Goal: Transaction & Acquisition: Purchase product/service

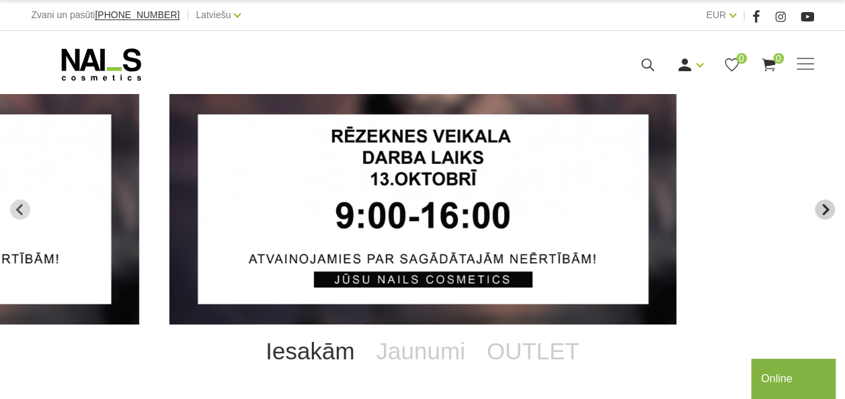
click at [823, 212] on icon "Next slide" at bounding box center [825, 210] width 12 height 12
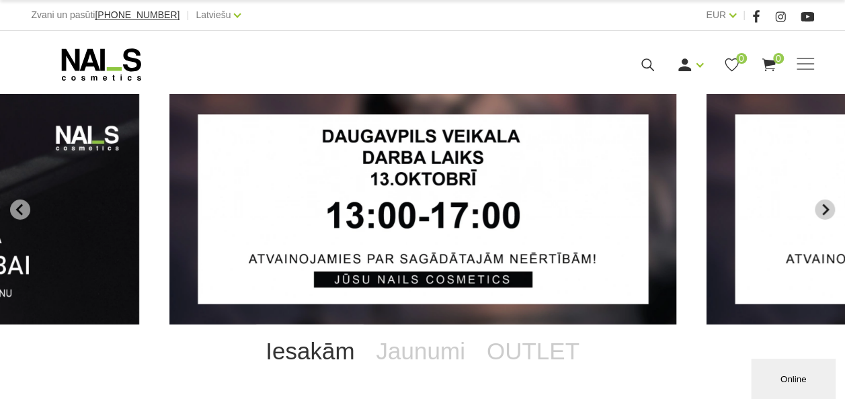
click at [825, 208] on icon "Next slide" at bounding box center [825, 210] width 12 height 12
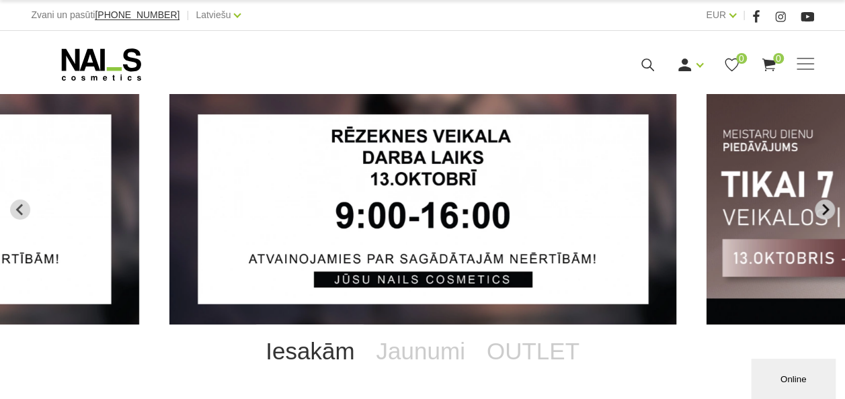
click at [825, 208] on icon "Next slide" at bounding box center [825, 210] width 12 height 12
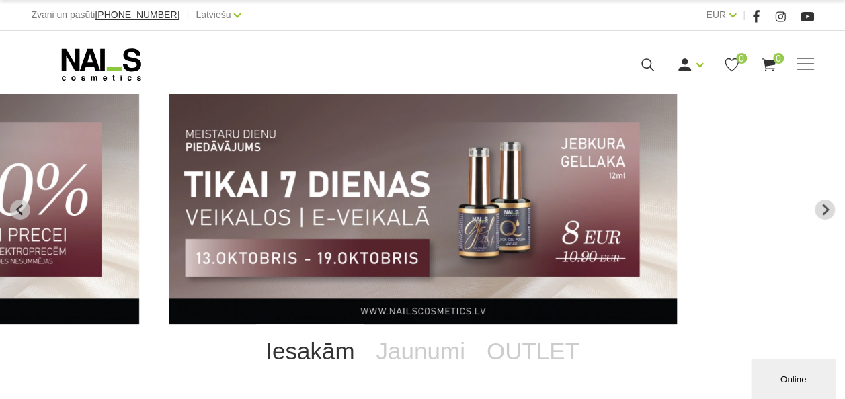
click at [356, 247] on img "4 of 13" at bounding box center [422, 209] width 507 height 231
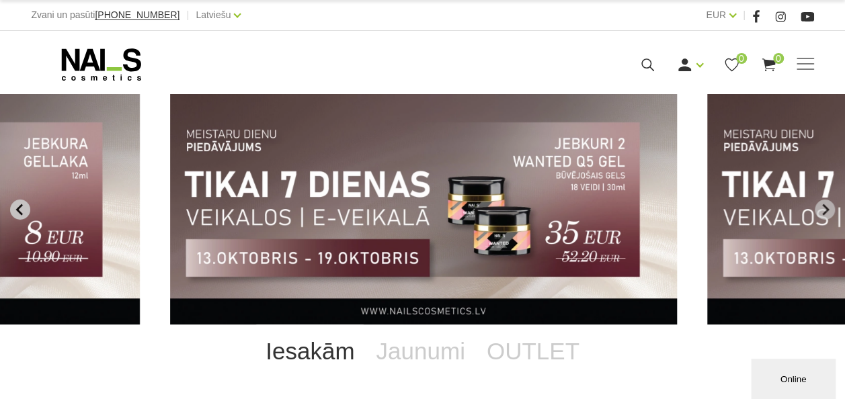
click at [28, 204] on button "Previous slide" at bounding box center [20, 210] width 20 height 20
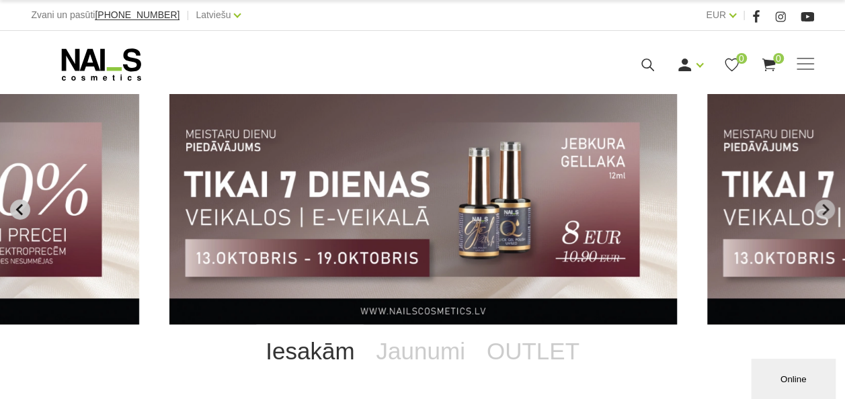
click at [28, 204] on button "Previous slide" at bounding box center [20, 210] width 20 height 20
click at [821, 207] on icon "Next slide" at bounding box center [825, 210] width 12 height 12
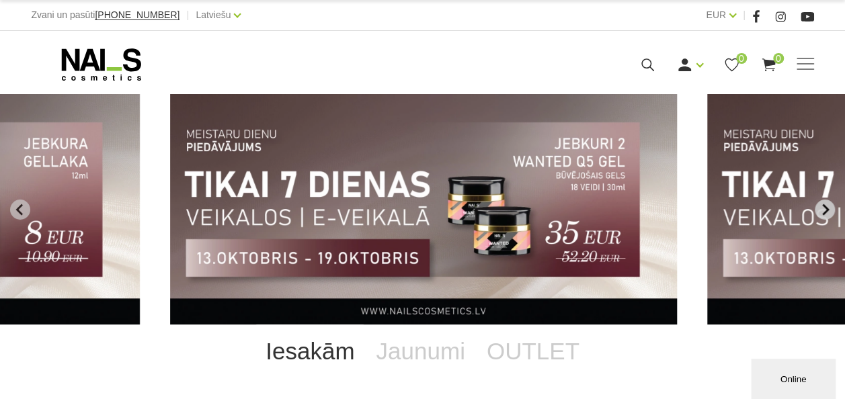
click at [821, 207] on icon "Next slide" at bounding box center [825, 210] width 12 height 12
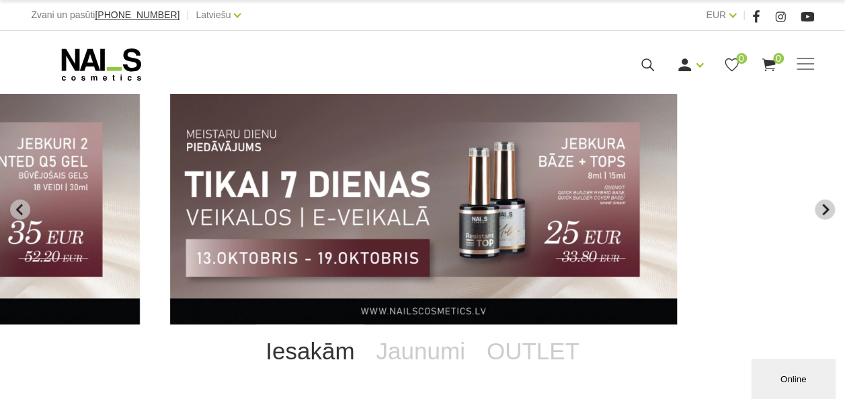
click at [821, 207] on icon "Next slide" at bounding box center [825, 210] width 12 height 12
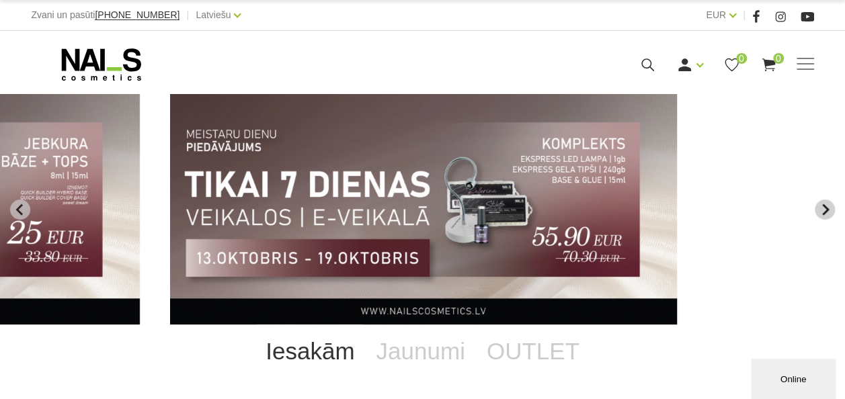
click at [821, 207] on icon "Next slide" at bounding box center [825, 210] width 12 height 12
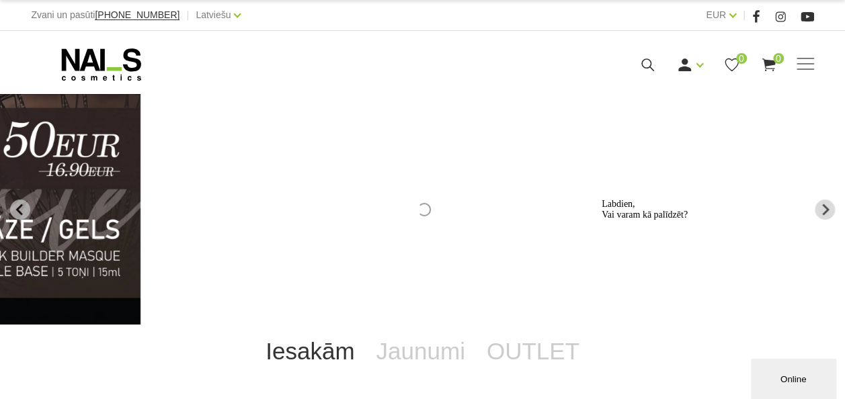
click at [601, 199] on icon "Logrīka uzmanības tvērējs" at bounding box center [601, 199] width 0 height 0
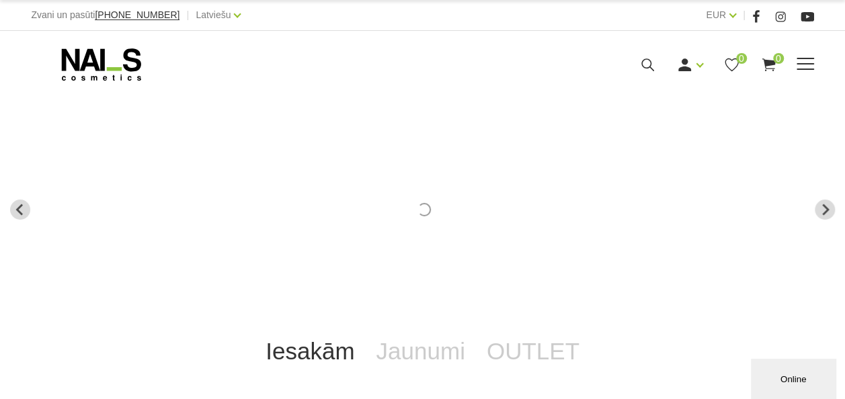
click at [812, 62] on span at bounding box center [804, 64] width 17 height 13
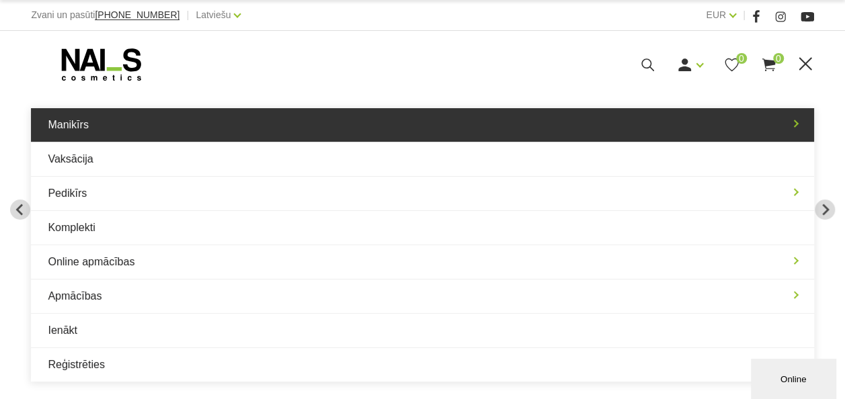
click at [101, 127] on link "Manikīrs" at bounding box center [422, 125] width 782 height 34
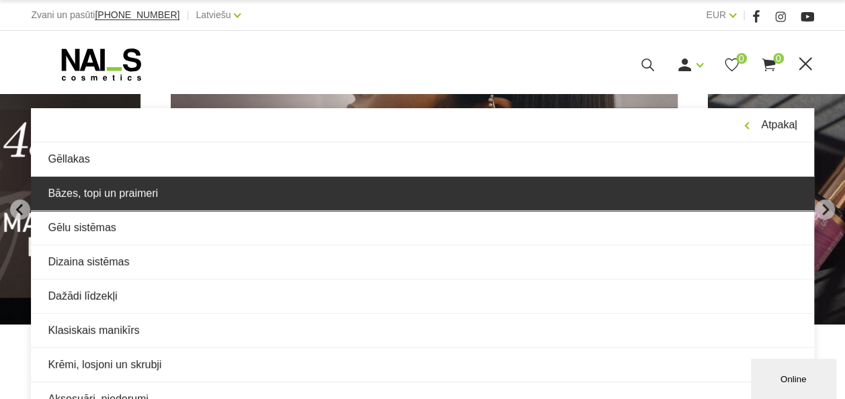
click at [109, 200] on link "Bāzes, topi un praimeri" at bounding box center [422, 194] width 782 height 34
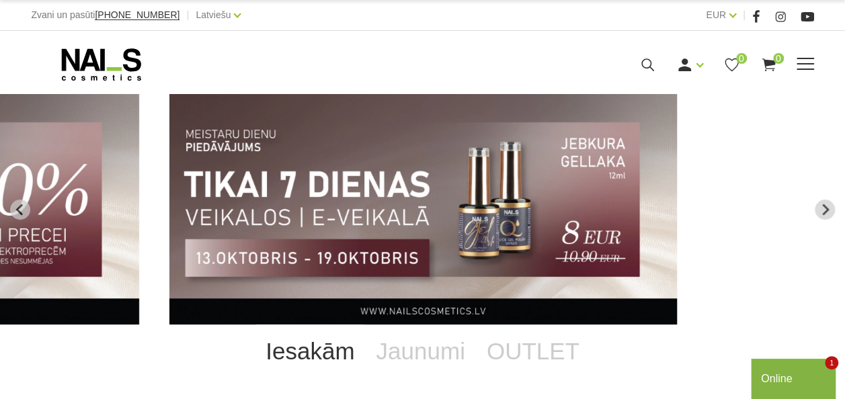
click at [801, 62] on span at bounding box center [804, 64] width 17 height 13
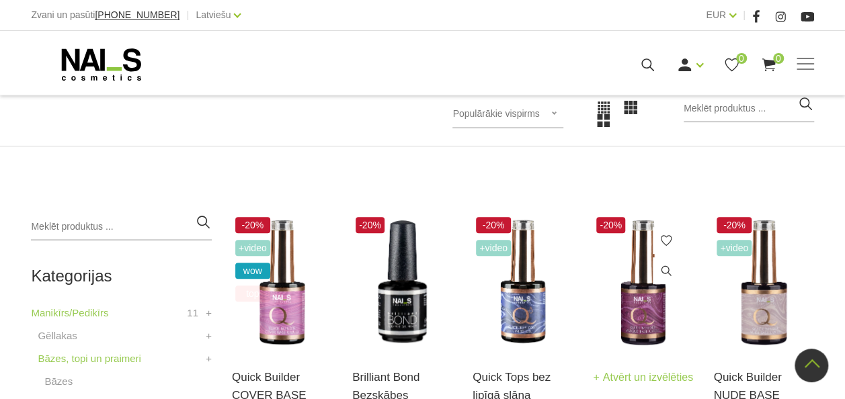
scroll to position [200, 0]
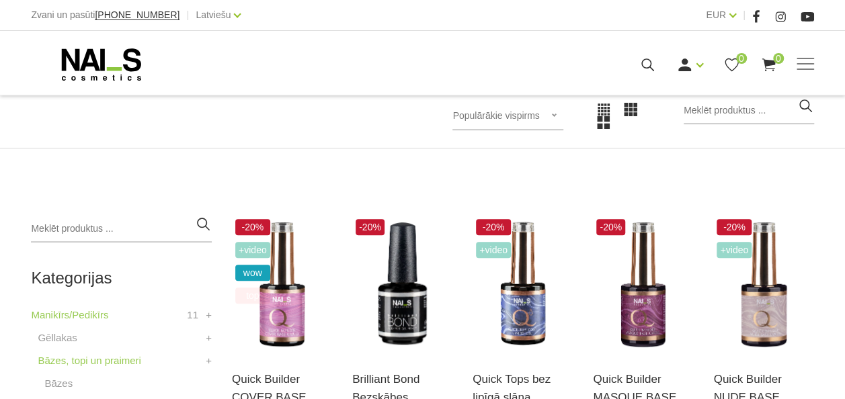
click at [536, 114] on span "Populārākie vispirms" at bounding box center [495, 115] width 87 height 11
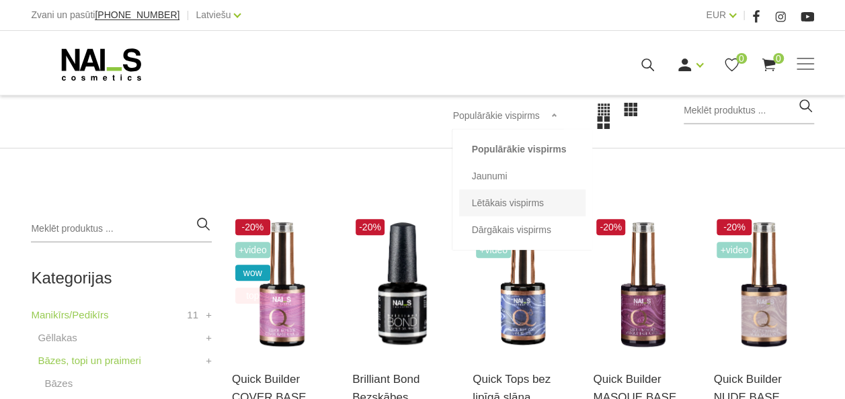
click at [521, 207] on li "Lētākais vispirms" at bounding box center [522, 203] width 126 height 27
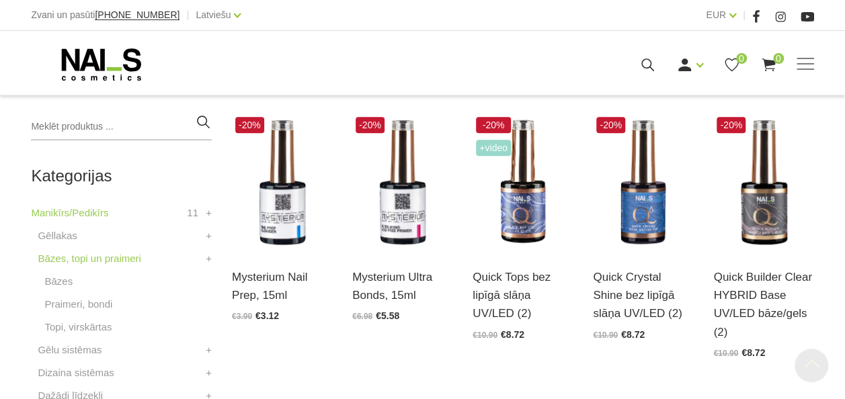
scroll to position [304, 0]
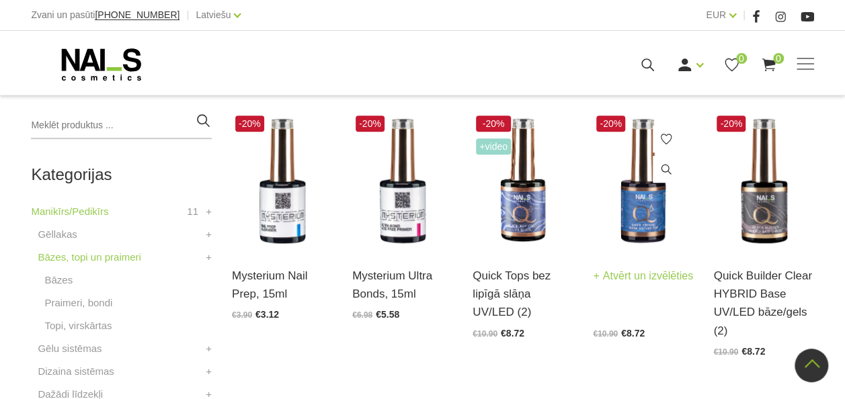
click at [624, 179] on img at bounding box center [643, 181] width 100 height 138
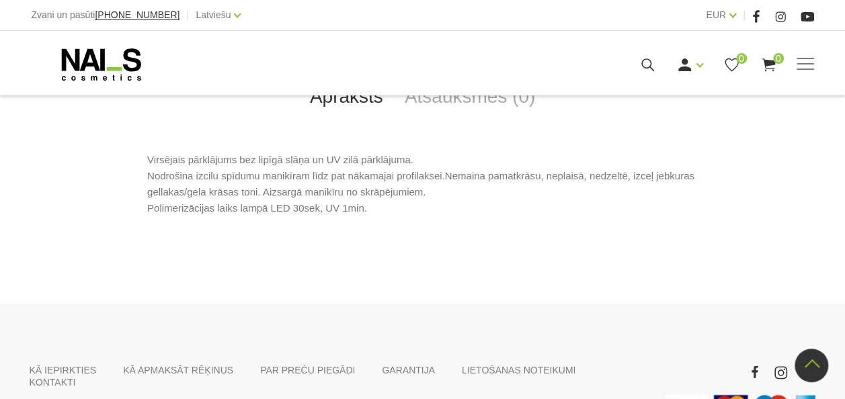
scroll to position [627, 0]
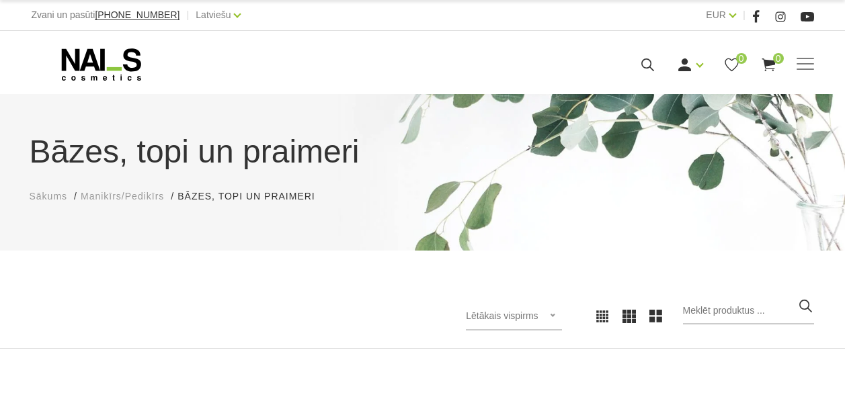
scroll to position [298, 0]
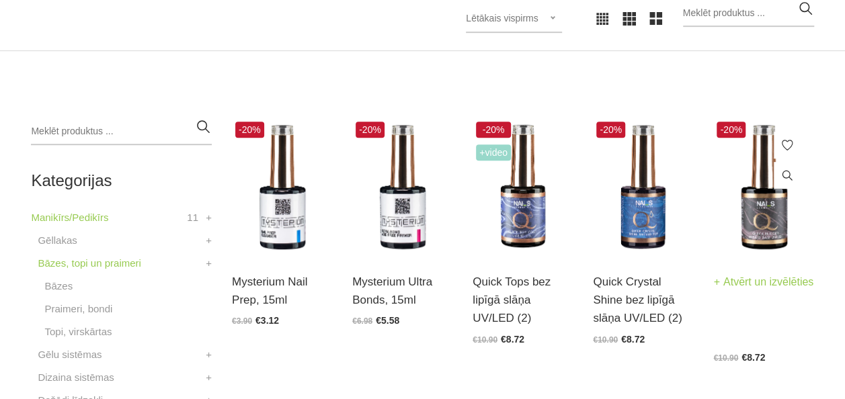
click at [767, 223] on img at bounding box center [763, 187] width 100 height 138
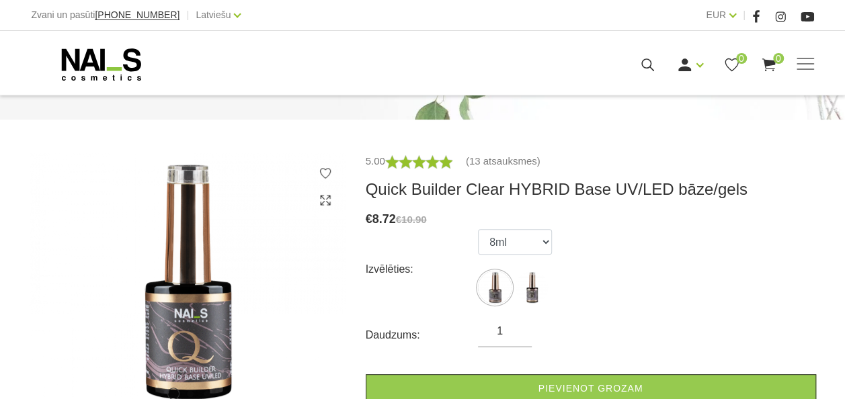
scroll to position [132, 0]
click at [538, 234] on select "8ml 15ml" at bounding box center [515, 241] width 74 height 26
click at [478, 228] on select "8ml 15ml" at bounding box center [515, 241] width 74 height 26
click at [496, 290] on img at bounding box center [495, 287] width 34 height 34
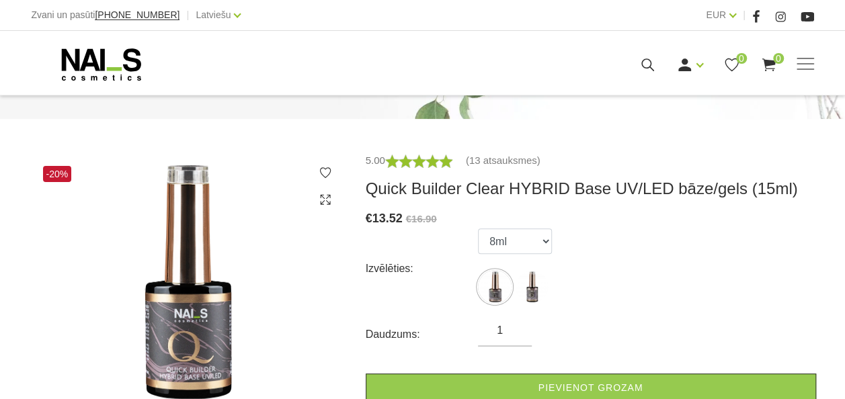
click at [496, 290] on img at bounding box center [495, 287] width 34 height 34
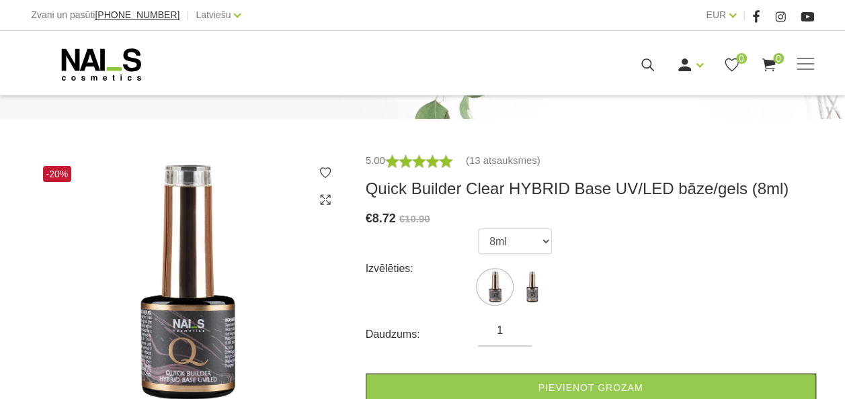
click at [511, 255] on ul "8ml 15ml" at bounding box center [515, 268] width 74 height 81
click at [520, 245] on select "8ml 15ml" at bounding box center [515, 241] width 74 height 26
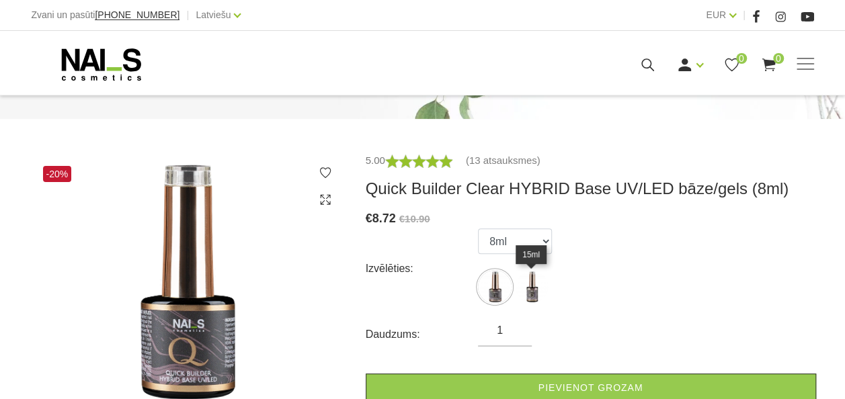
click at [526, 285] on img at bounding box center [532, 287] width 34 height 34
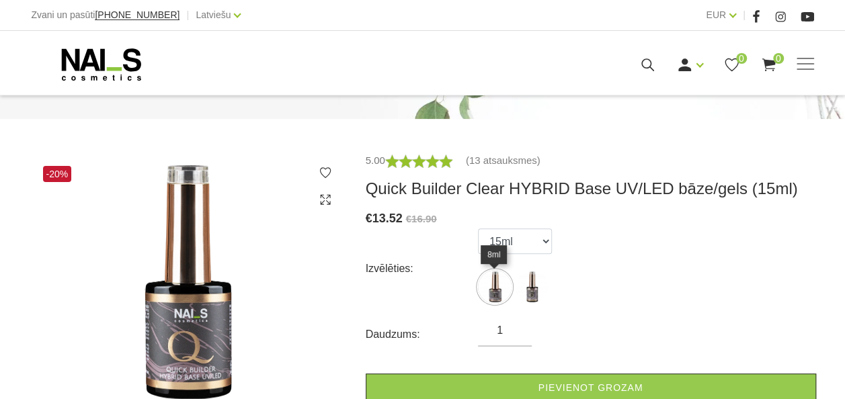
click at [484, 298] on img at bounding box center [495, 287] width 34 height 34
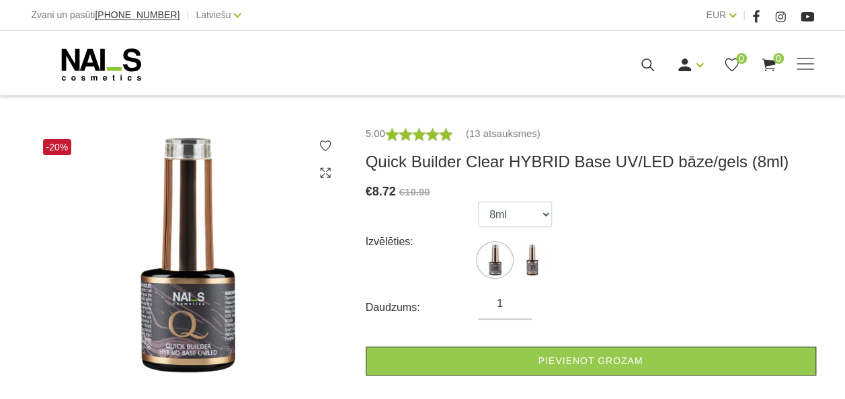
scroll to position [161, 0]
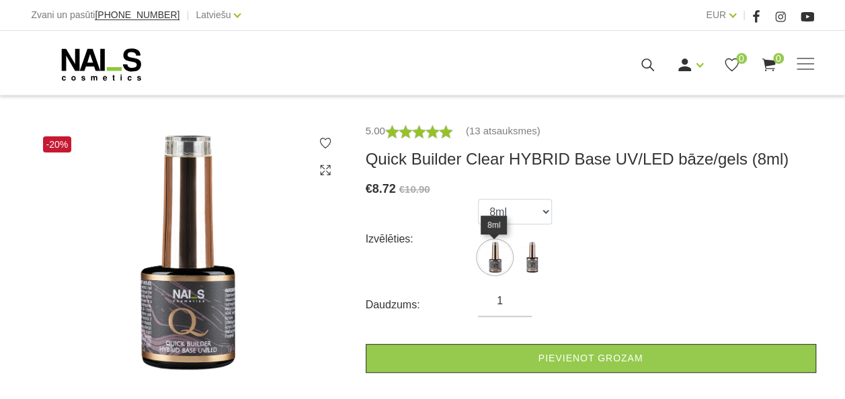
click at [495, 267] on img at bounding box center [495, 258] width 34 height 34
click at [530, 258] on img at bounding box center [532, 258] width 34 height 34
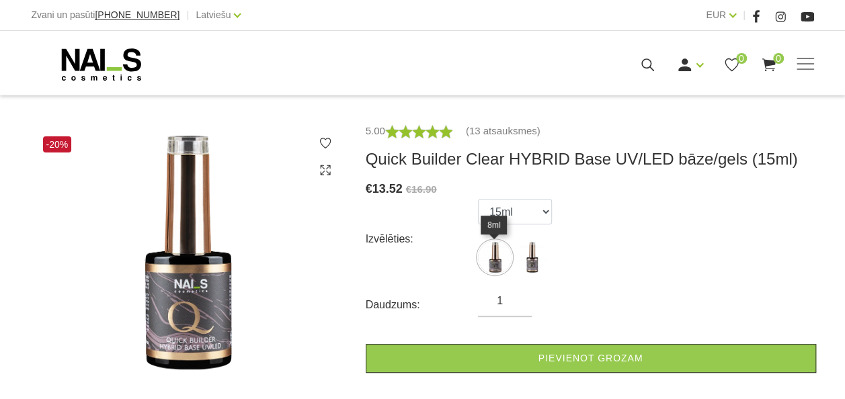
click at [488, 255] on img at bounding box center [495, 258] width 34 height 34
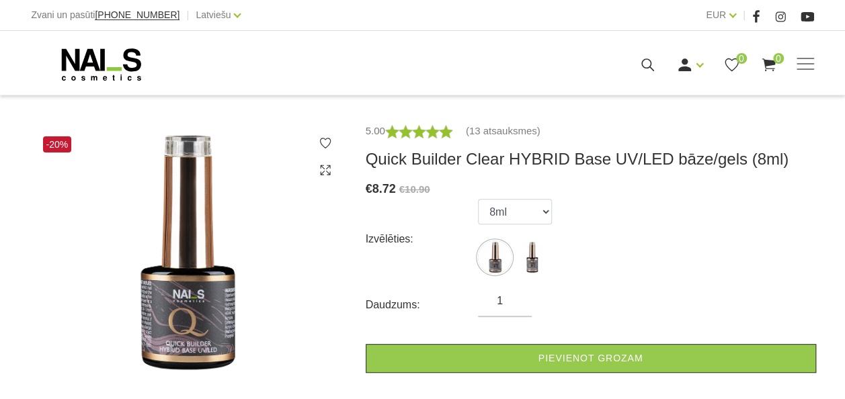
click at [488, 255] on img at bounding box center [495, 258] width 34 height 34
click at [517, 256] on img at bounding box center [532, 258] width 34 height 34
select select "5598"
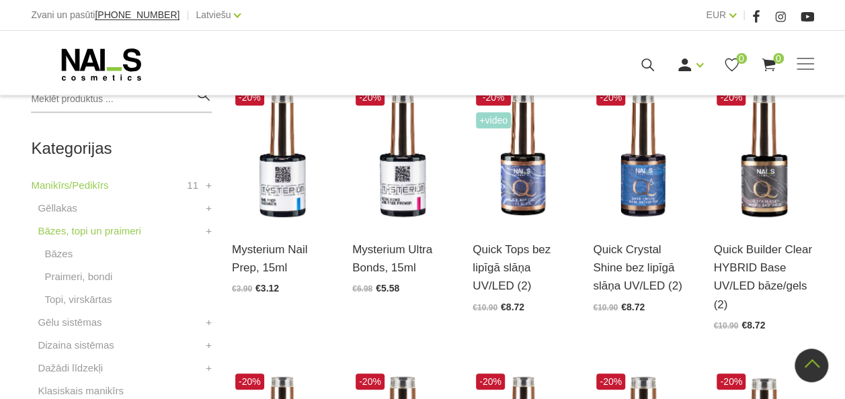
scroll to position [327, 0]
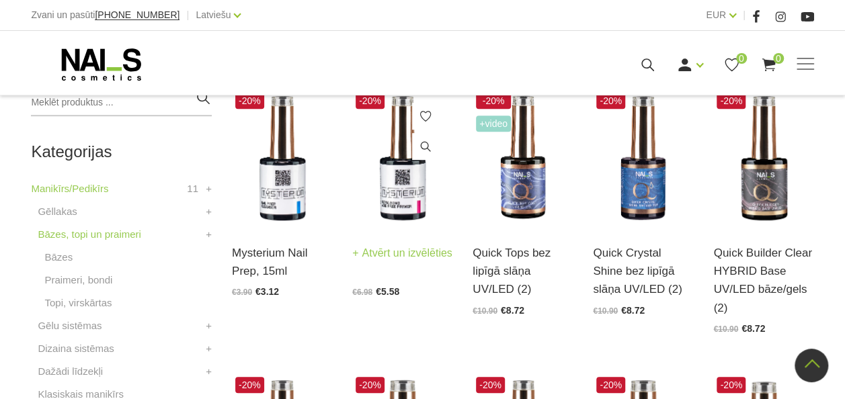
click at [384, 263] on link "Atvērt un izvēlēties" at bounding box center [402, 253] width 100 height 19
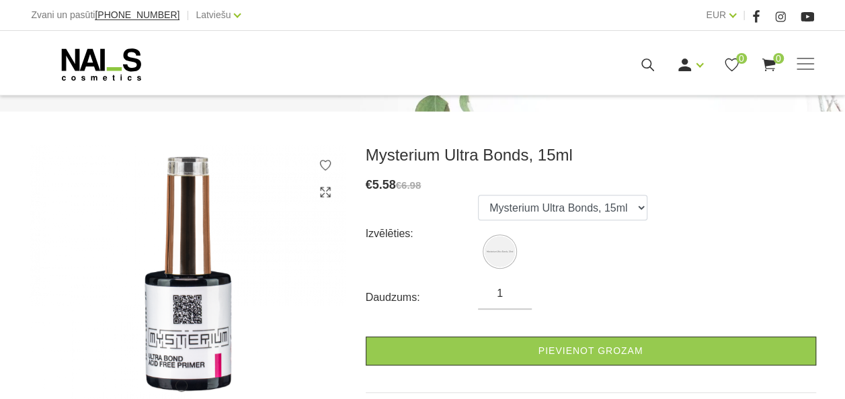
scroll to position [140, 0]
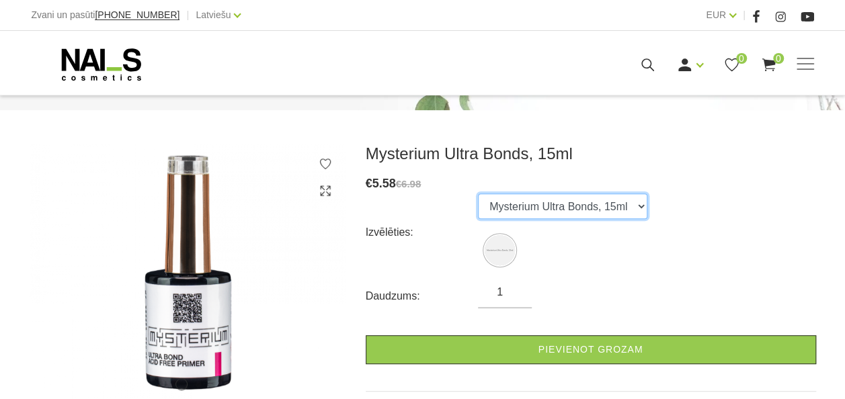
click at [502, 206] on select "Mysterium Ultra Bonds, 15ml" at bounding box center [562, 207] width 169 height 26
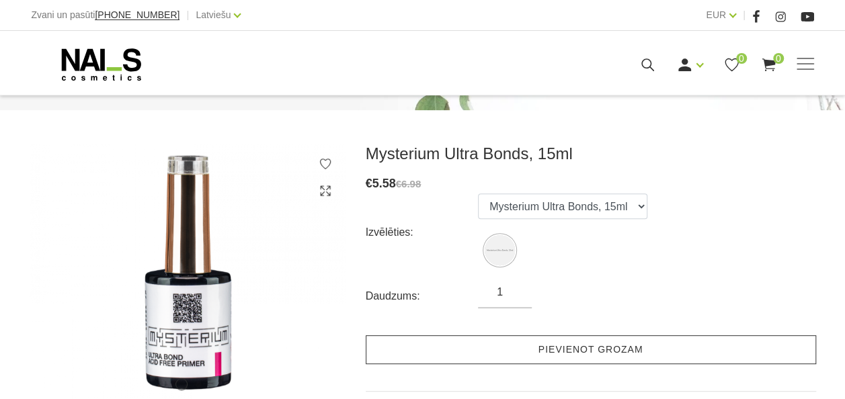
click at [465, 354] on link "Pievienot grozam" at bounding box center [591, 349] width 450 height 29
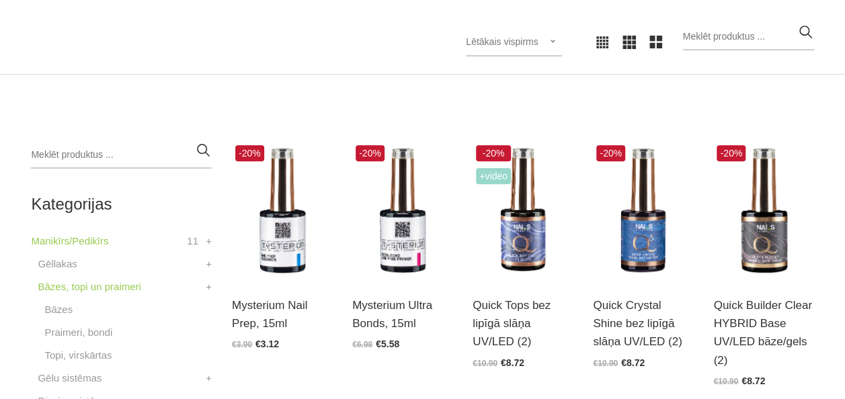
scroll to position [284, 0]
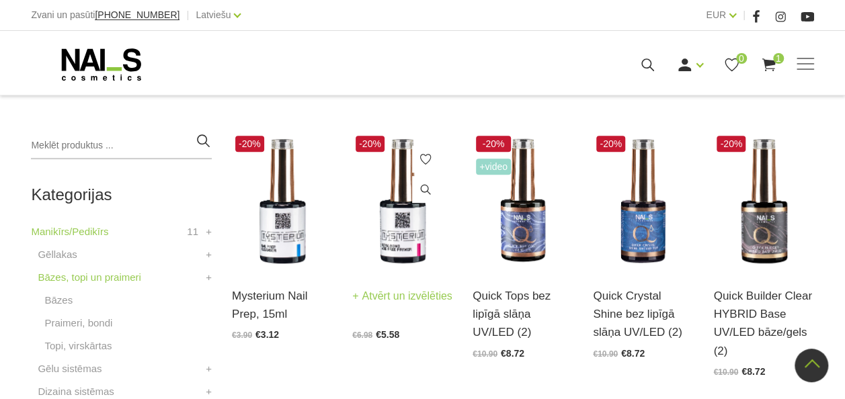
click at [379, 227] on img at bounding box center [402, 201] width 100 height 138
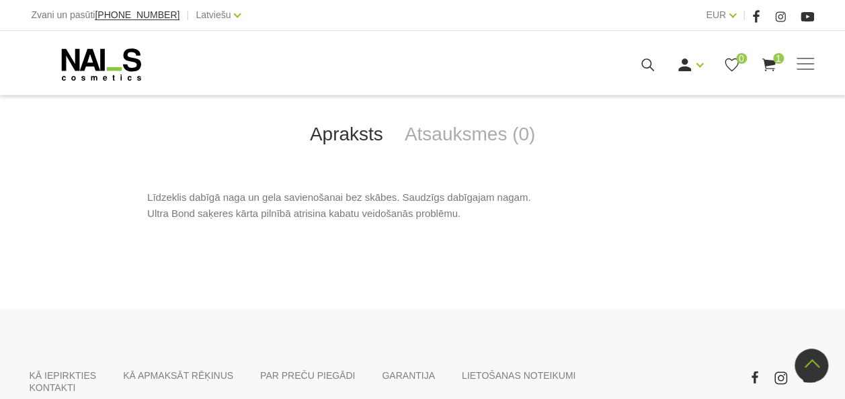
scroll to position [700, 0]
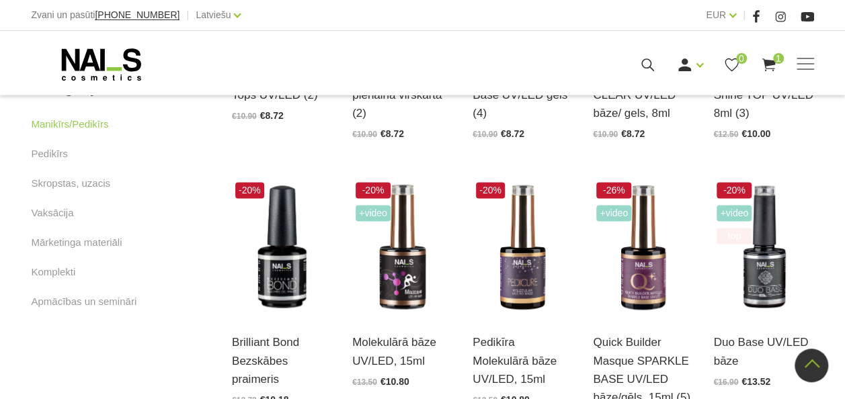
scroll to position [786, 0]
click at [403, 204] on img at bounding box center [402, 248] width 100 height 138
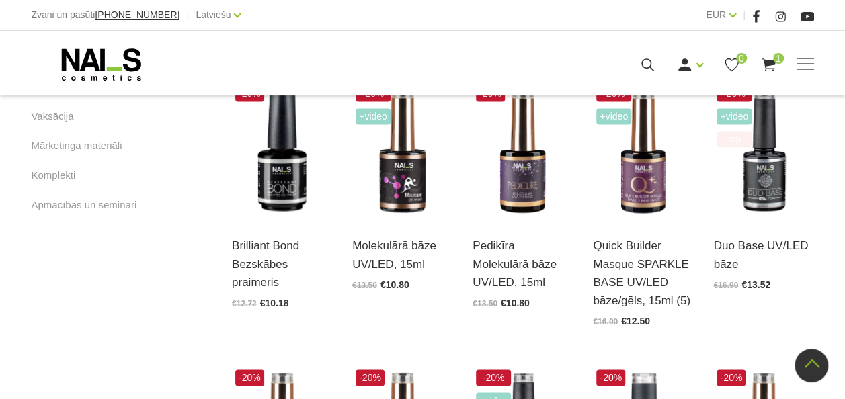
scroll to position [1072, 0]
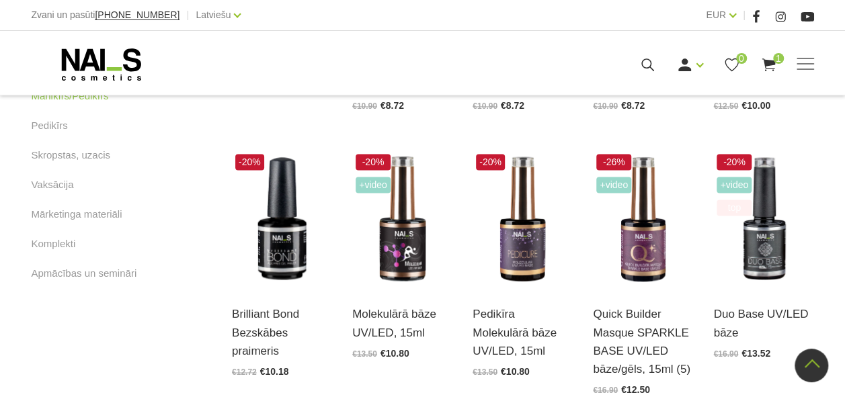
scroll to position [817, 0]
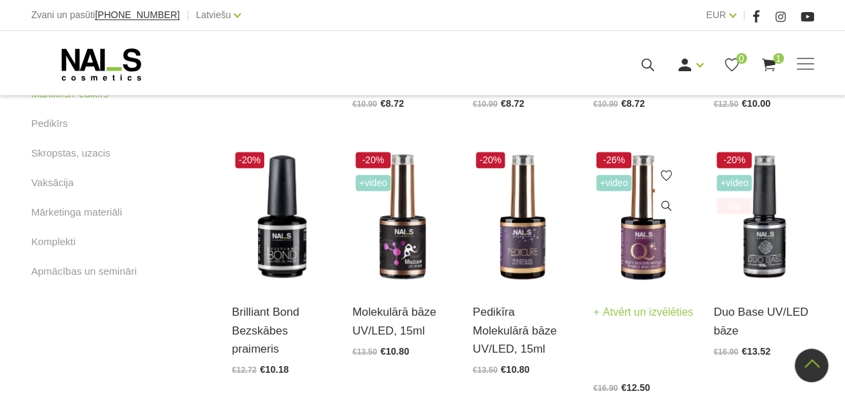
click at [622, 227] on img at bounding box center [643, 218] width 100 height 138
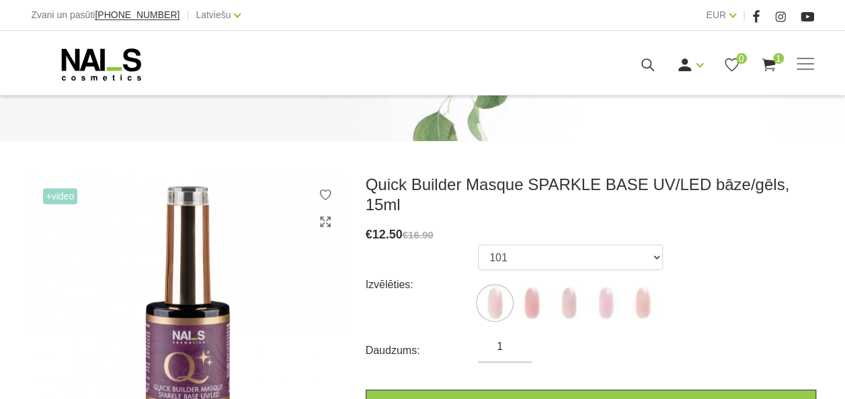
scroll to position [204, 0]
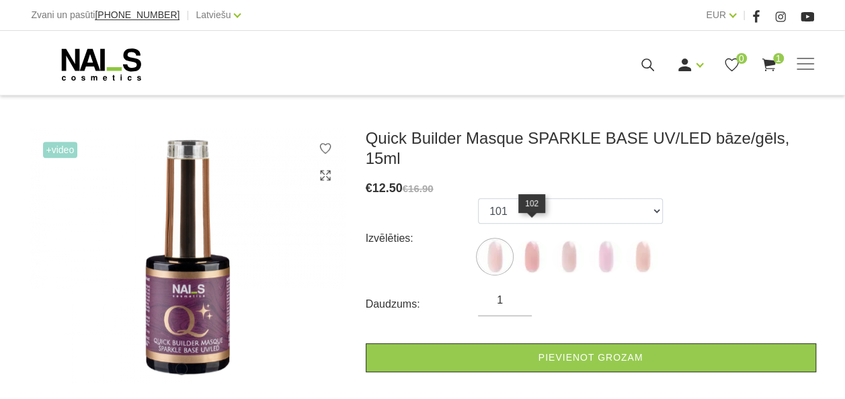
click at [538, 240] on img at bounding box center [532, 257] width 34 height 34
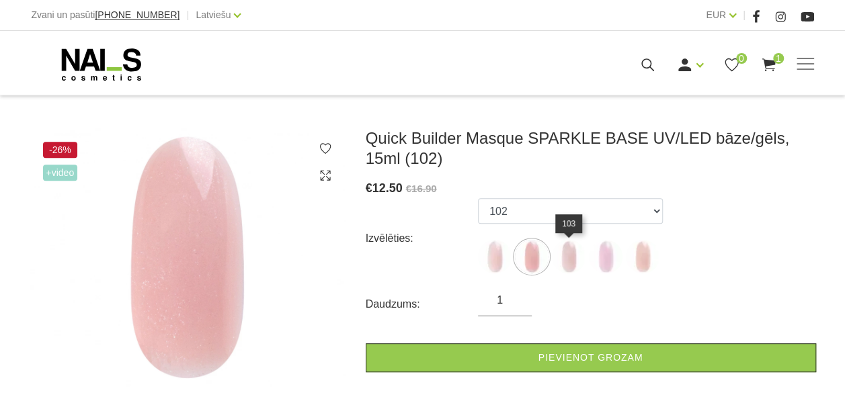
click at [570, 250] on img at bounding box center [569, 257] width 34 height 34
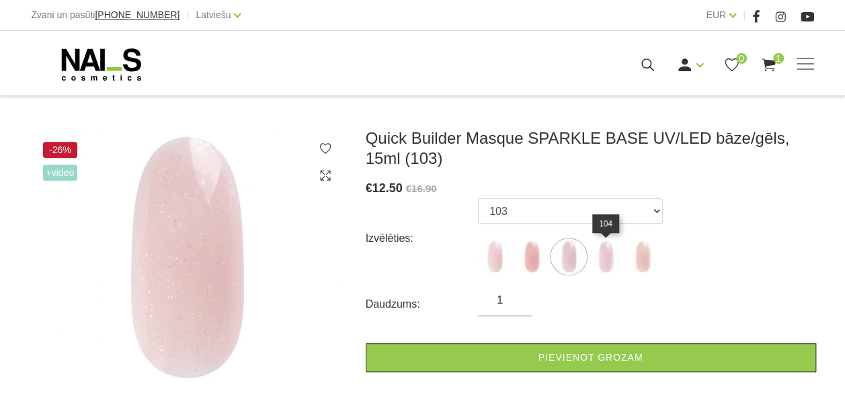
click at [611, 257] on img at bounding box center [606, 257] width 34 height 34
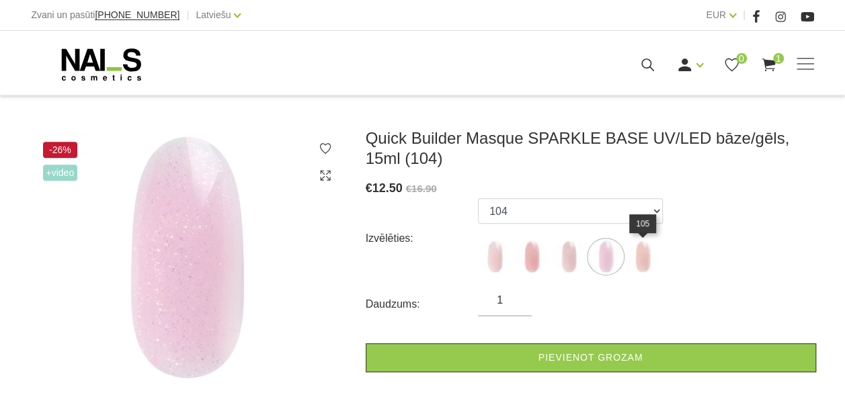
click at [640, 259] on img at bounding box center [643, 257] width 34 height 34
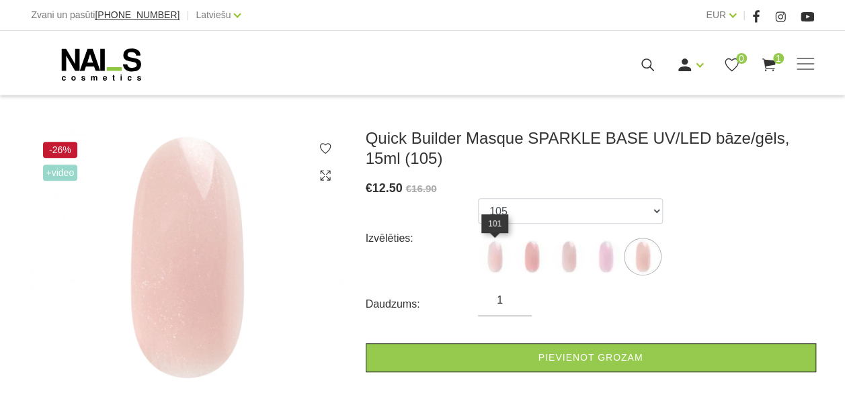
click at [501, 270] on img at bounding box center [495, 257] width 34 height 34
select select "5628"
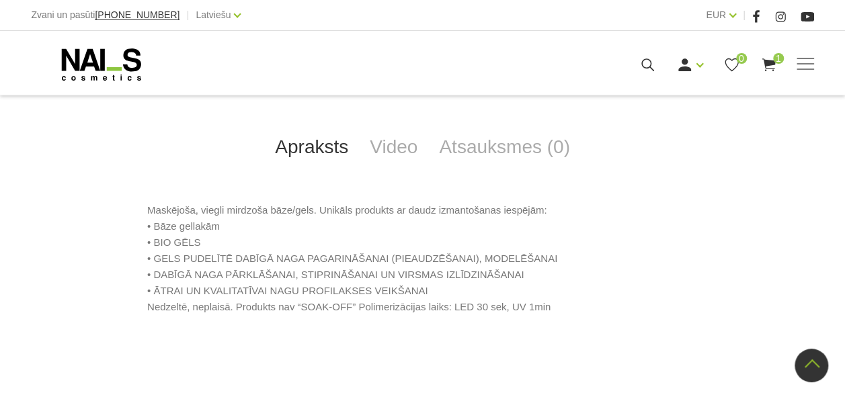
scroll to position [628, 0]
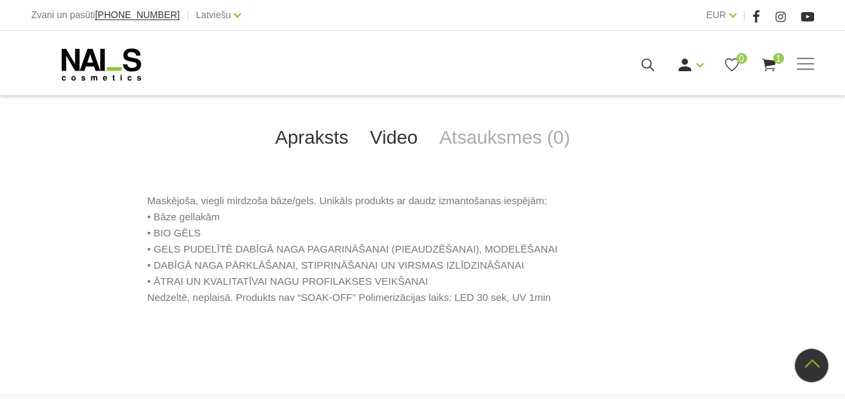
click at [394, 147] on link "Video" at bounding box center [393, 138] width 69 height 44
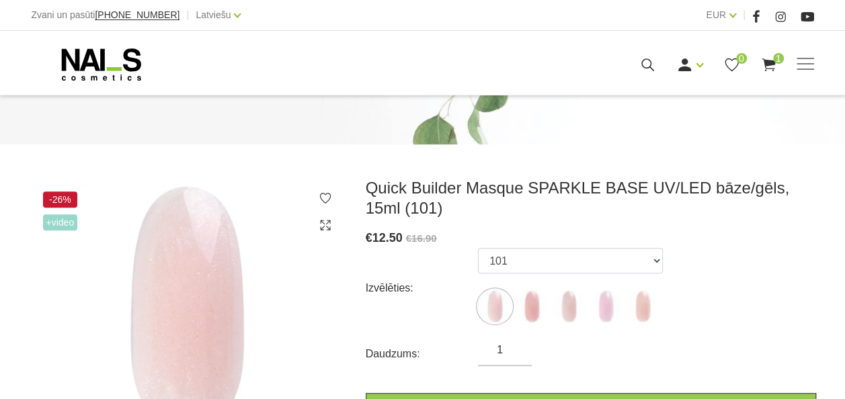
scroll to position [155, 0]
